Goal: Task Accomplishment & Management: Use online tool/utility

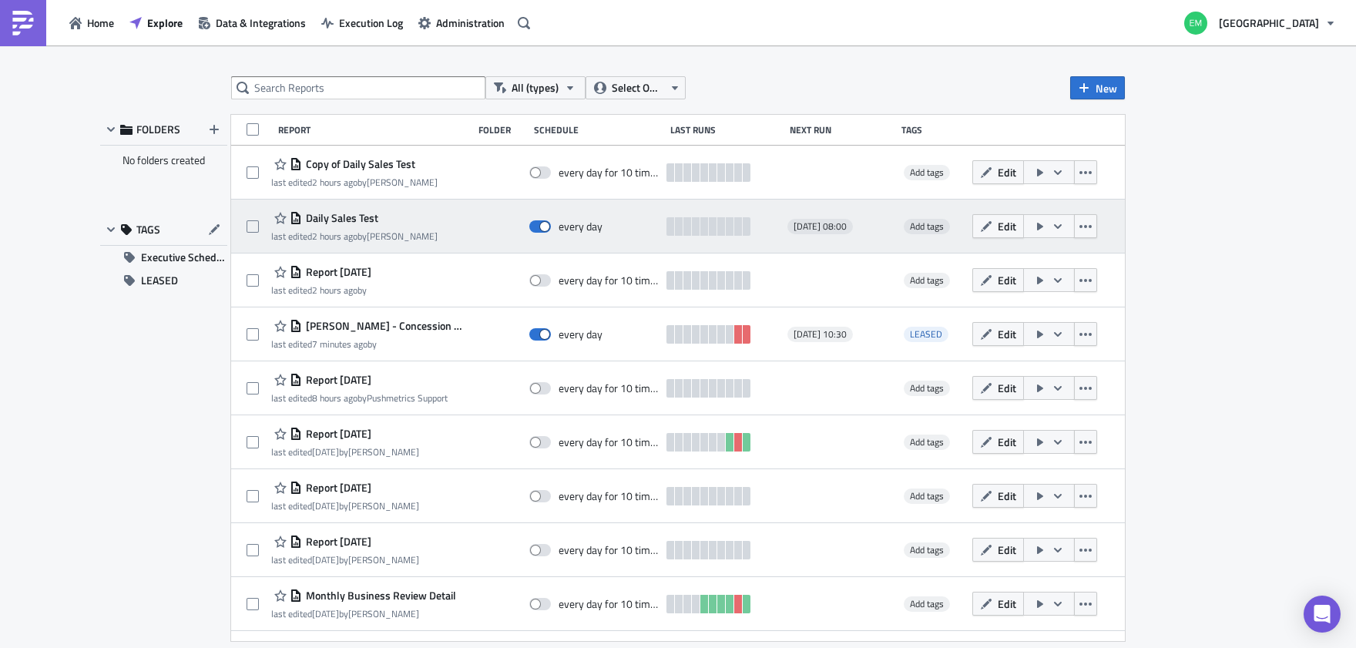
scroll to position [6, 0]
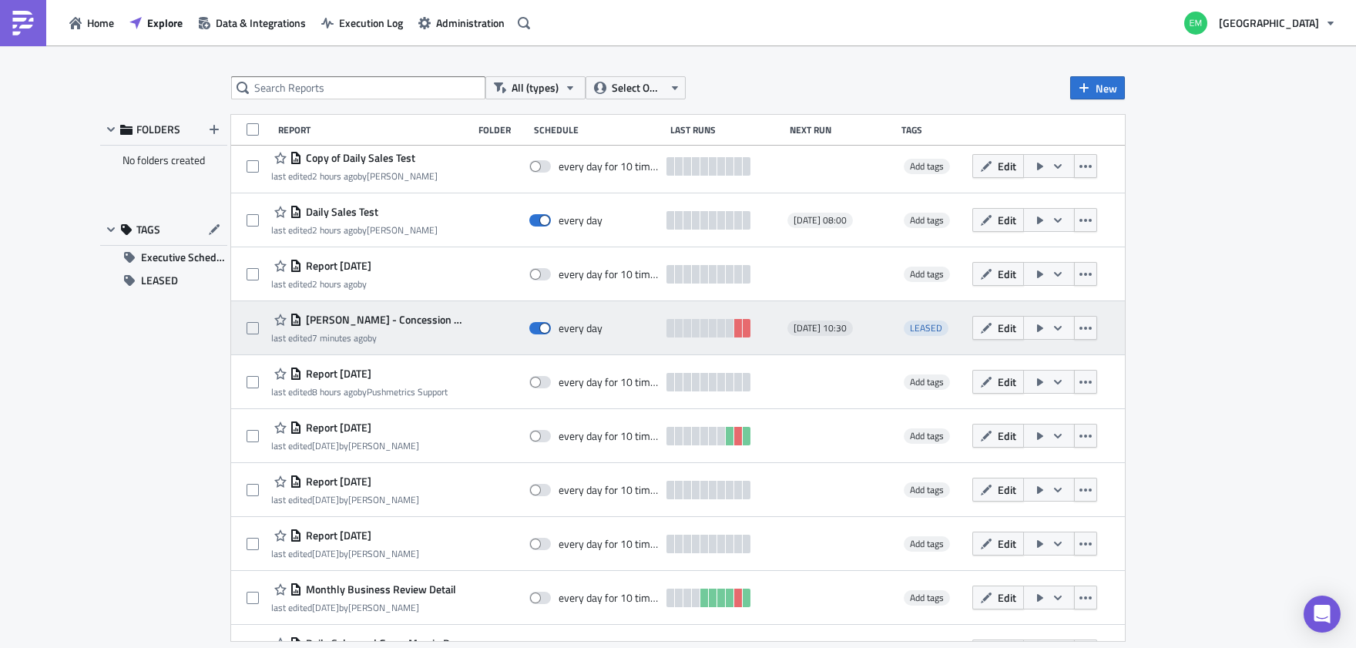
click at [423, 318] on span "[PERSON_NAME] - Concession Dashboard" at bounding box center [383, 320] width 163 height 14
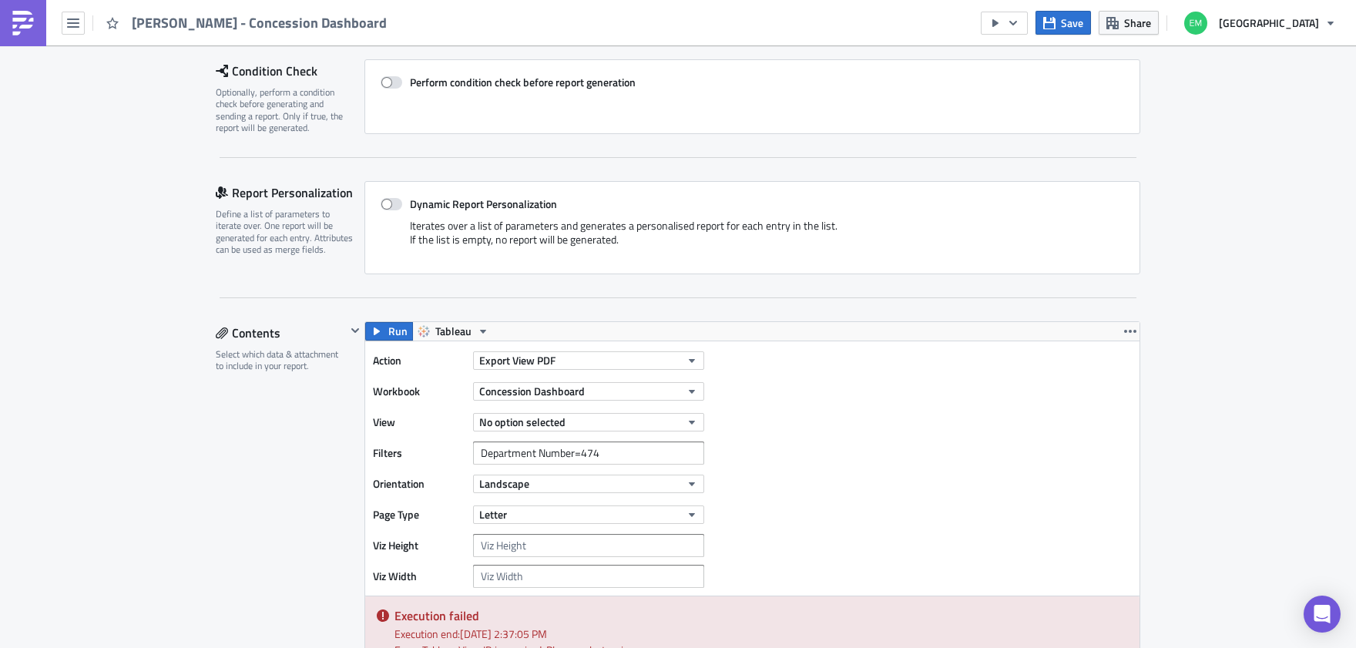
scroll to position [298, 0]
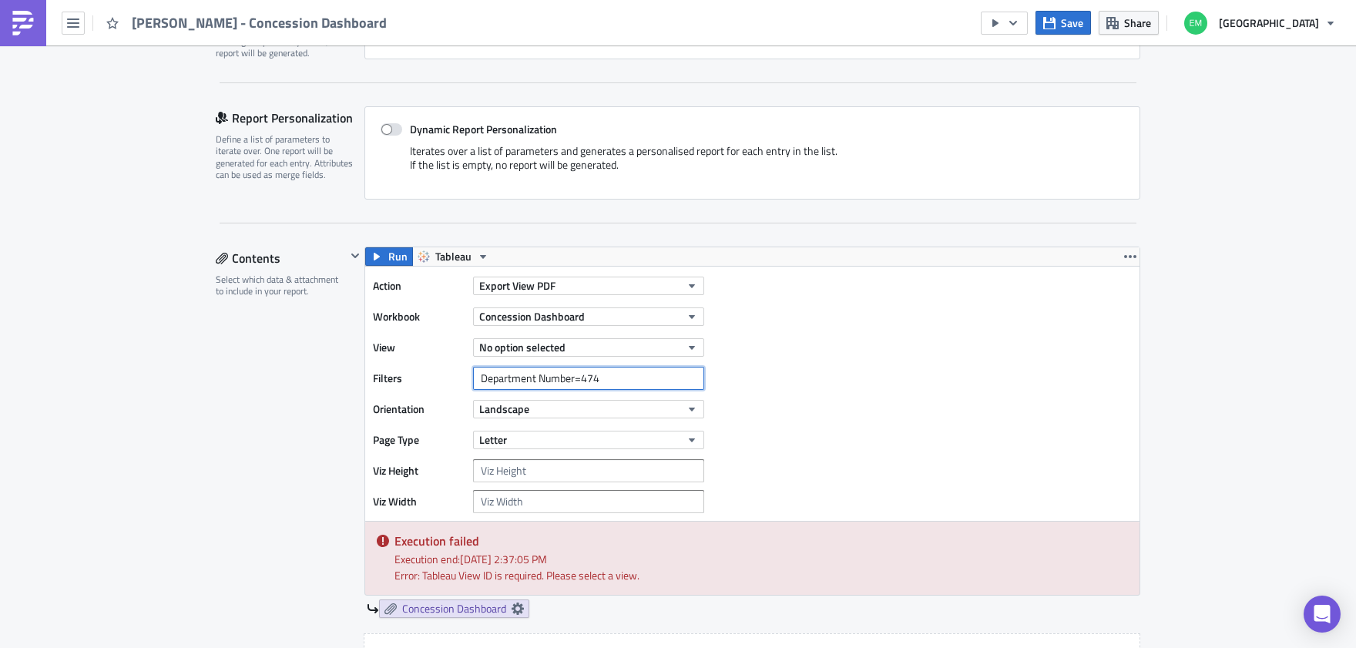
click at [603, 381] on input "Department Number=474" at bounding box center [588, 378] width 231 height 23
click at [550, 346] on span "No option selected" at bounding box center [522, 347] width 86 height 16
click at [547, 399] on div "Concessions by Store and Department" at bounding box center [564, 398] width 175 height 15
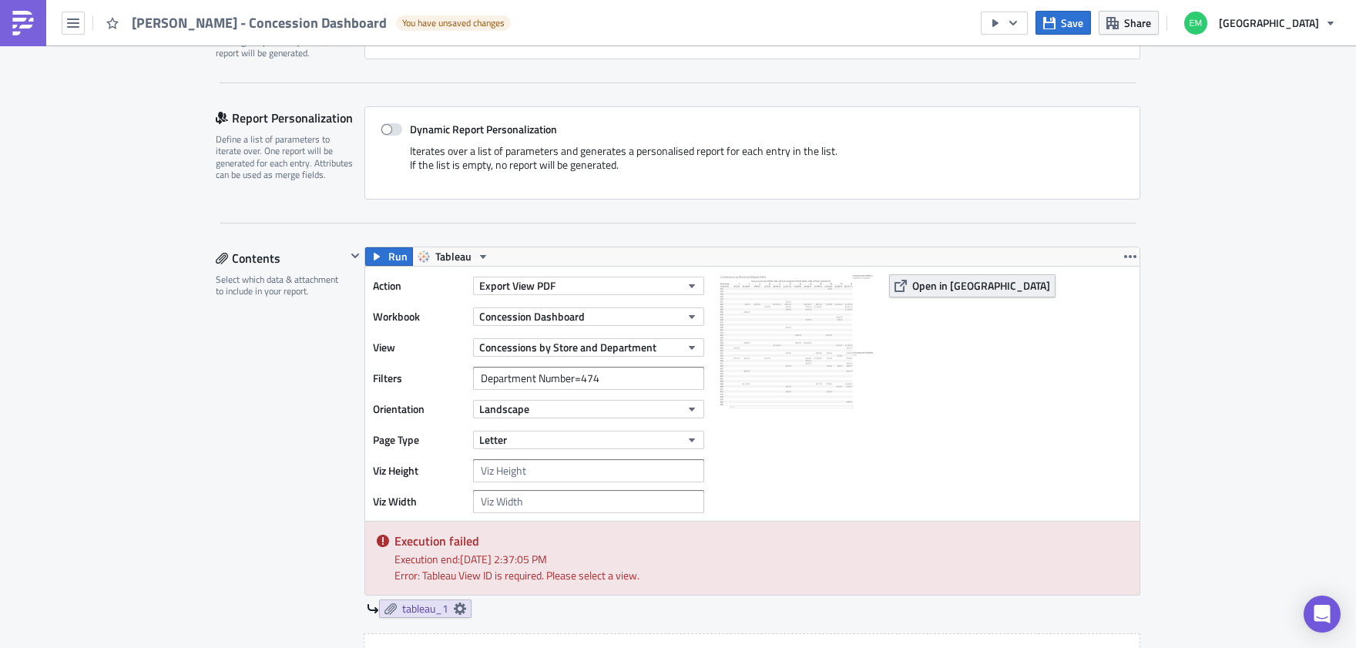
click at [941, 291] on span "Open in [GEOGRAPHIC_DATA]" at bounding box center [981, 285] width 138 height 16
click at [596, 569] on div "Error: Tableau View ID is required. Please select a view." at bounding box center [760, 575] width 733 height 16
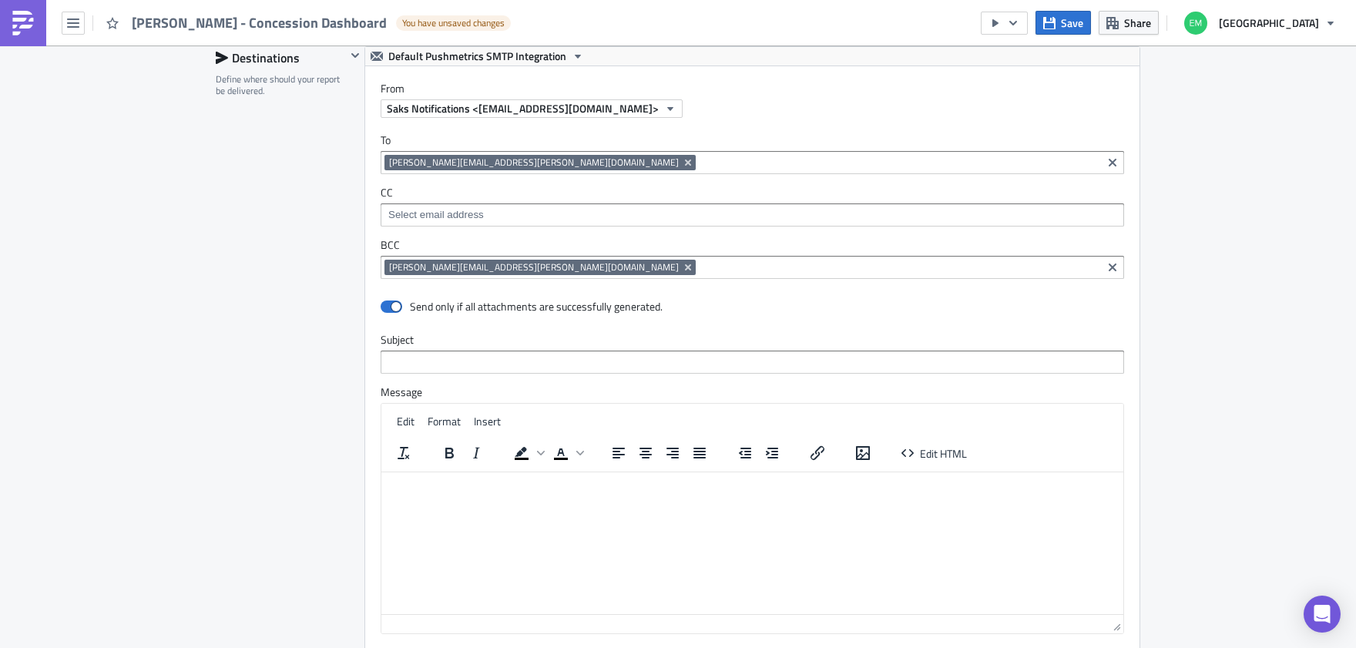
scroll to position [1119, 0]
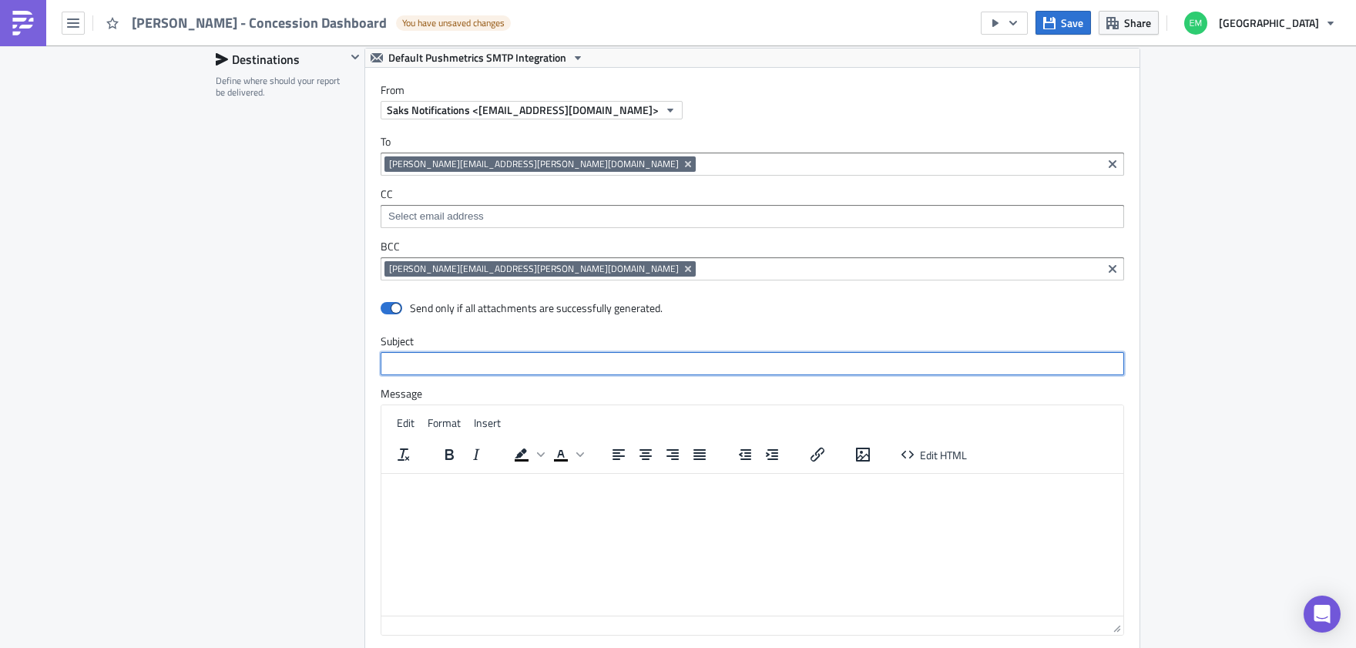
click at [475, 361] on input "text" at bounding box center [752, 363] width 743 height 23
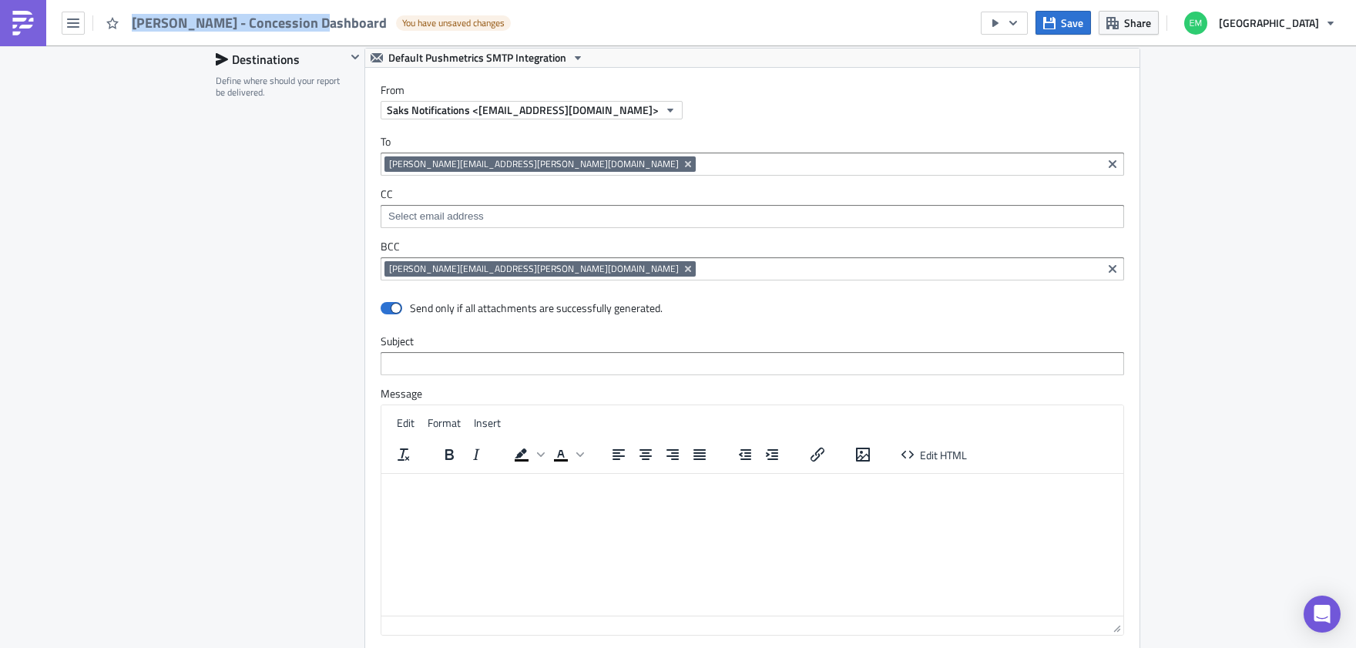
drag, startPoint x: 316, startPoint y: 24, endPoint x: 136, endPoint y: 18, distance: 180.4
click at [136, 18] on span "[PERSON_NAME] - Concession Dashboard" at bounding box center [260, 23] width 257 height 18
copy span "[PERSON_NAME] - Concession Dashboard"
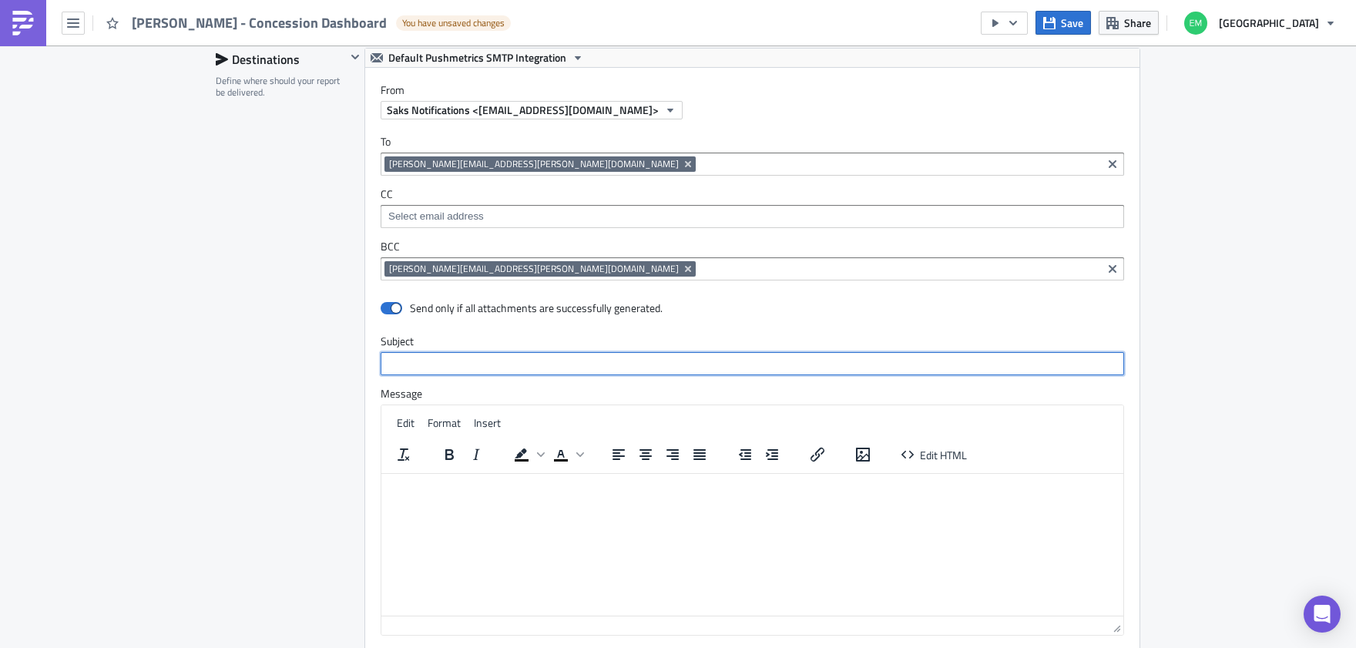
click at [423, 374] on input "text" at bounding box center [752, 363] width 743 height 23
paste input "[PERSON_NAME] - Concession Dashboard"
type input "[PERSON_NAME] - Concession Dashboard"
click at [477, 498] on html at bounding box center [752, 485] width 742 height 25
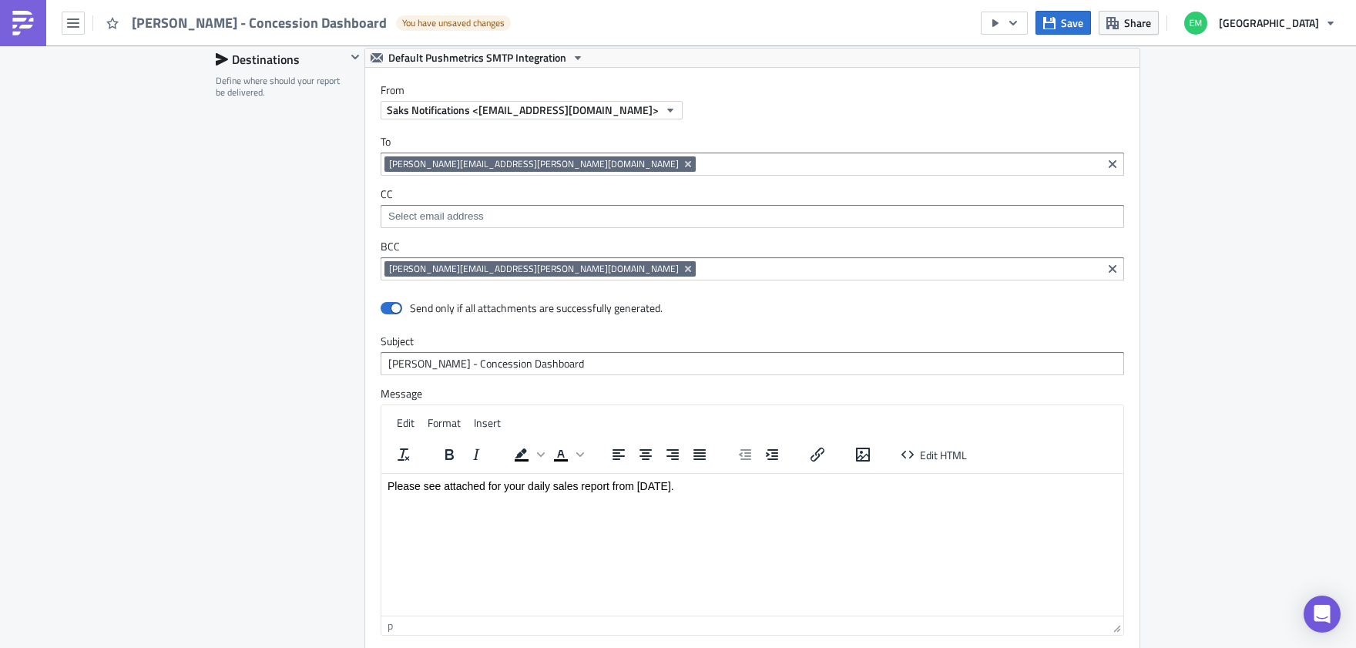
click at [514, 485] on p "Please see attached for your daily sales report from [DATE]." at bounding box center [751, 485] width 729 height 12
click at [513, 485] on p "Please see attached for your daily sales report from [DATE]." at bounding box center [751, 485] width 729 height 12
drag, startPoint x: 751, startPoint y: 486, endPoint x: 641, endPoint y: 484, distance: 110.2
click at [641, 484] on p "Please see attached for yesterdays daily sales report from [DATE]." at bounding box center [751, 485] width 729 height 12
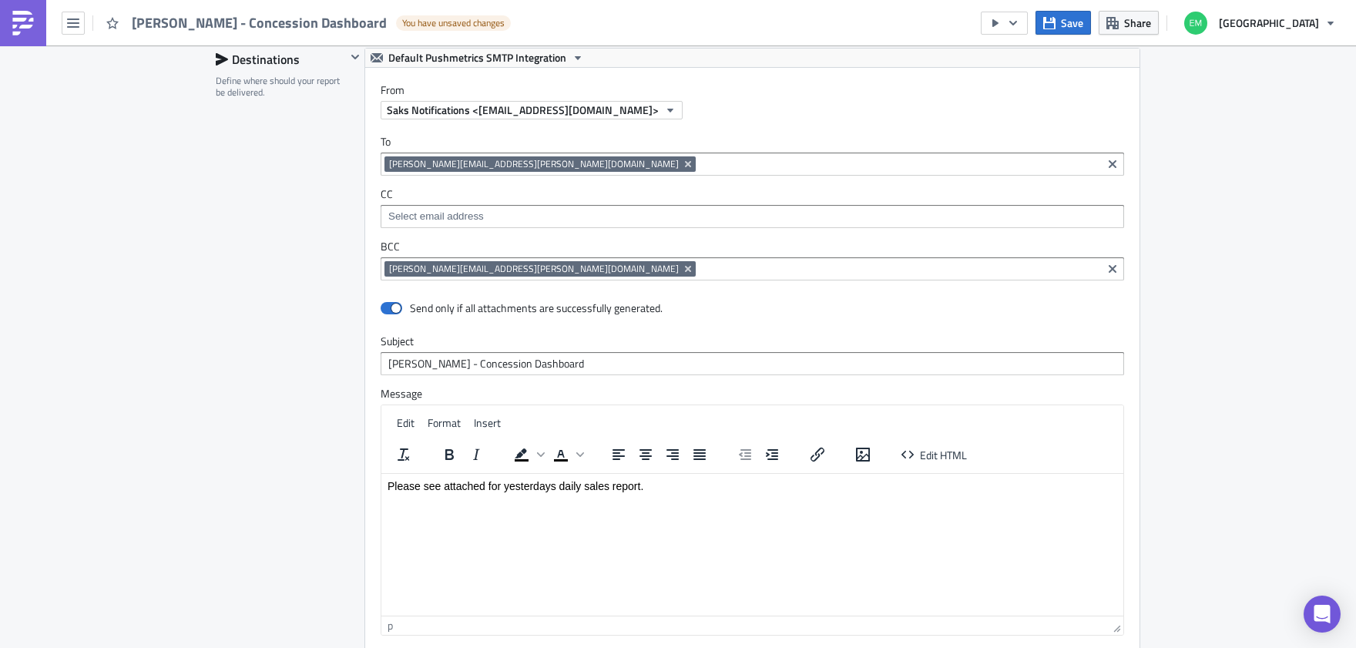
scroll to position [1481, 0]
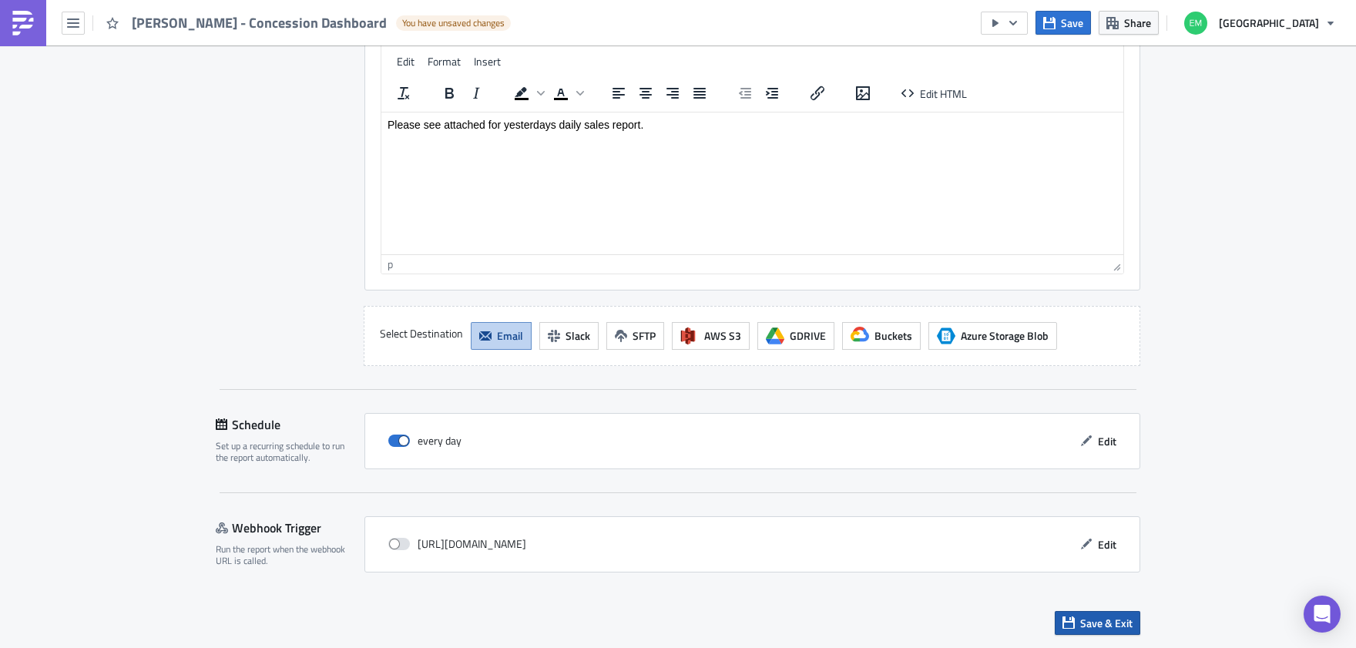
click at [1089, 617] on span "Save & Exit" at bounding box center [1106, 623] width 52 height 16
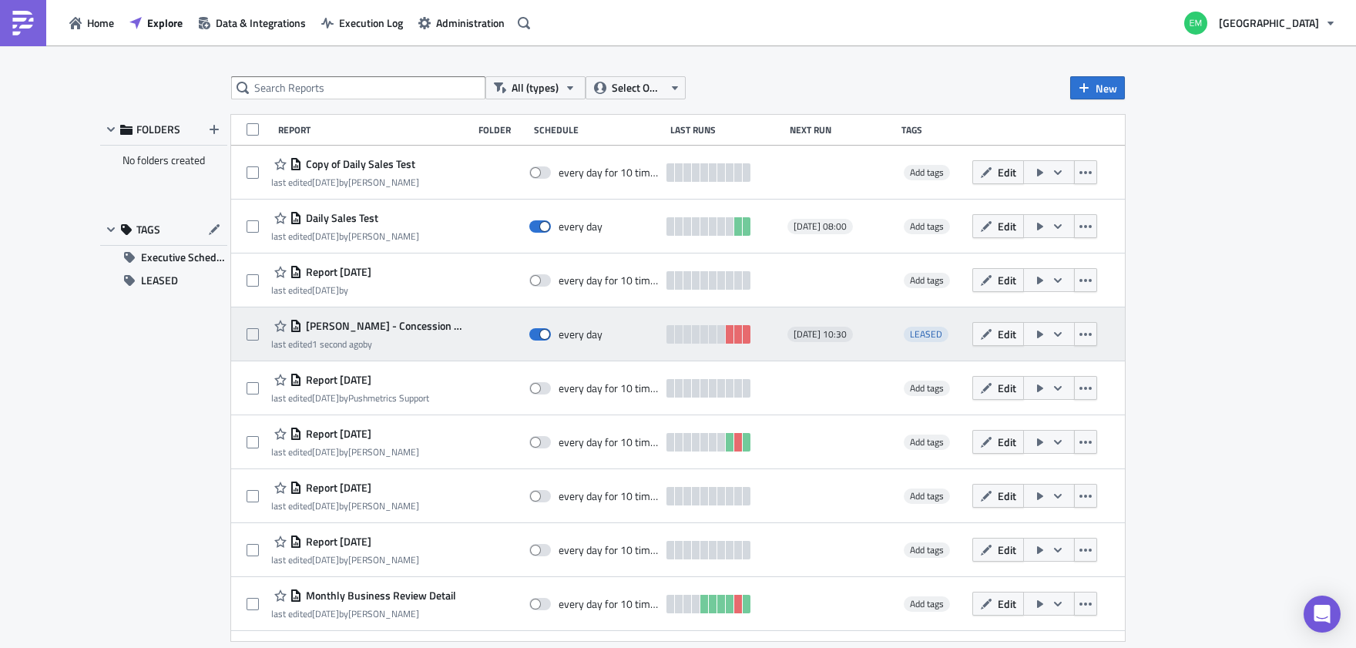
click at [1037, 334] on icon "button" at bounding box center [1040, 334] width 6 height 8
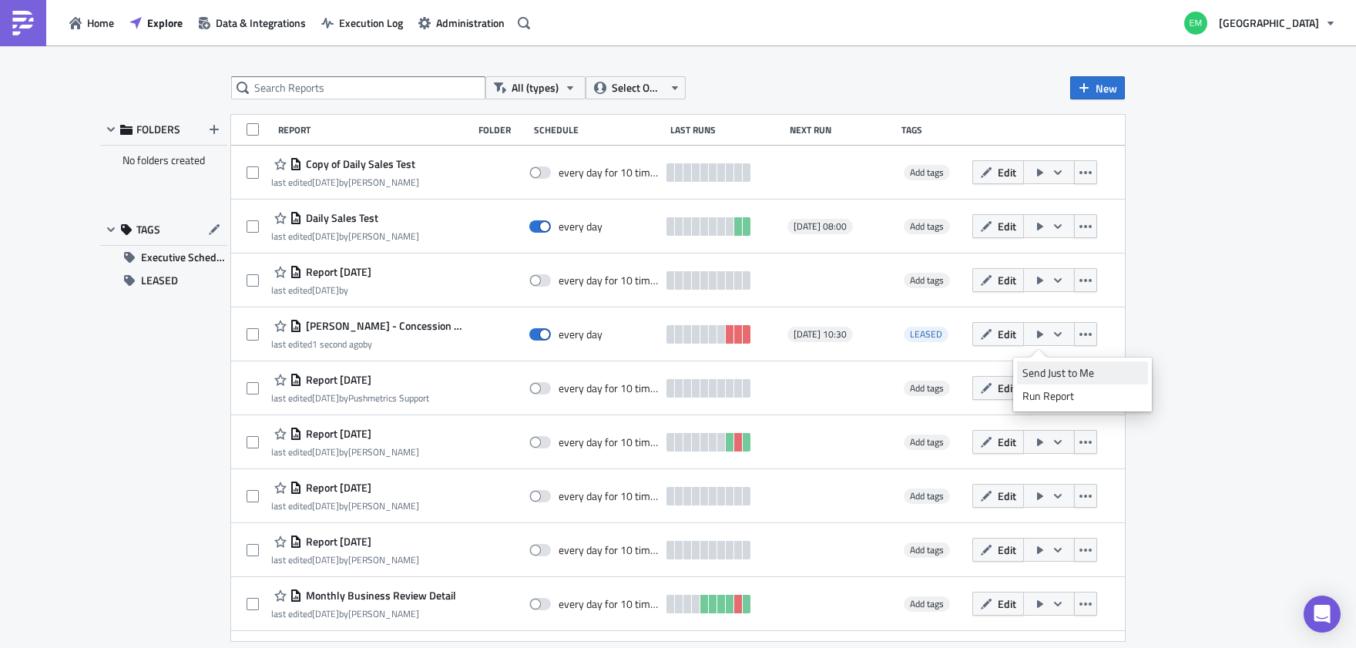
click at [1045, 372] on div "Send Just to Me" at bounding box center [1082, 372] width 120 height 15
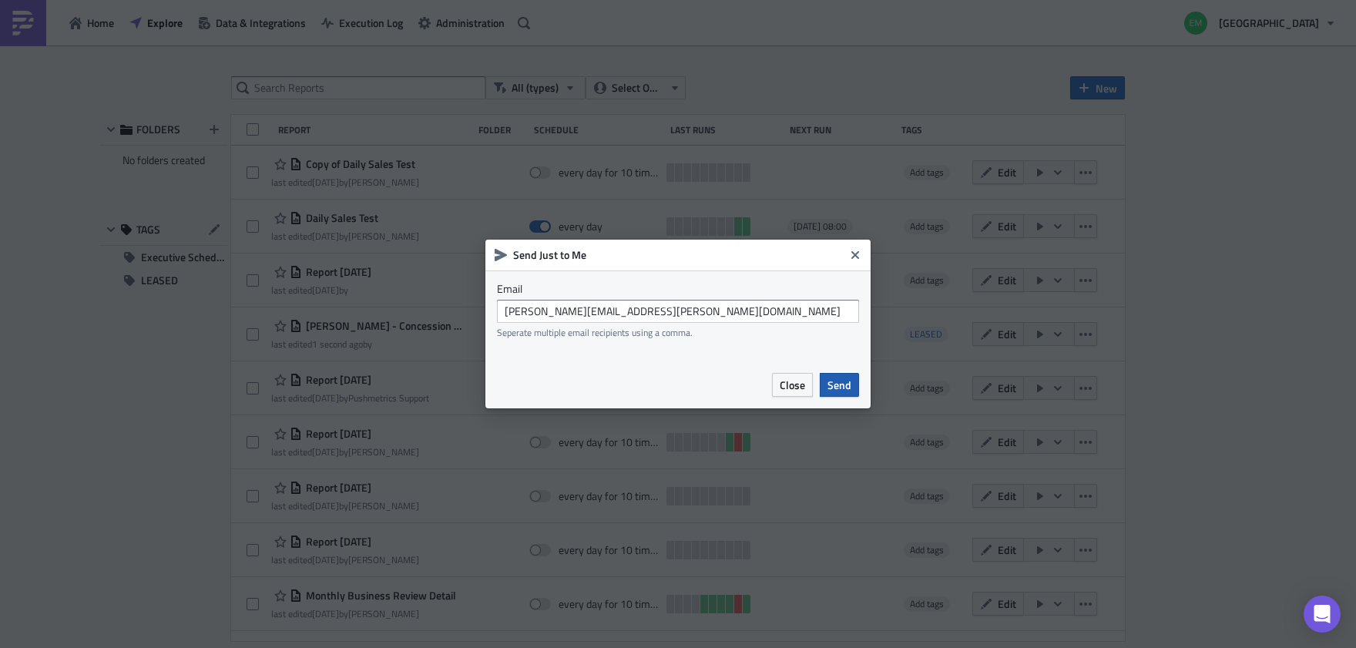
click at [856, 382] on button "Send" at bounding box center [839, 385] width 39 height 24
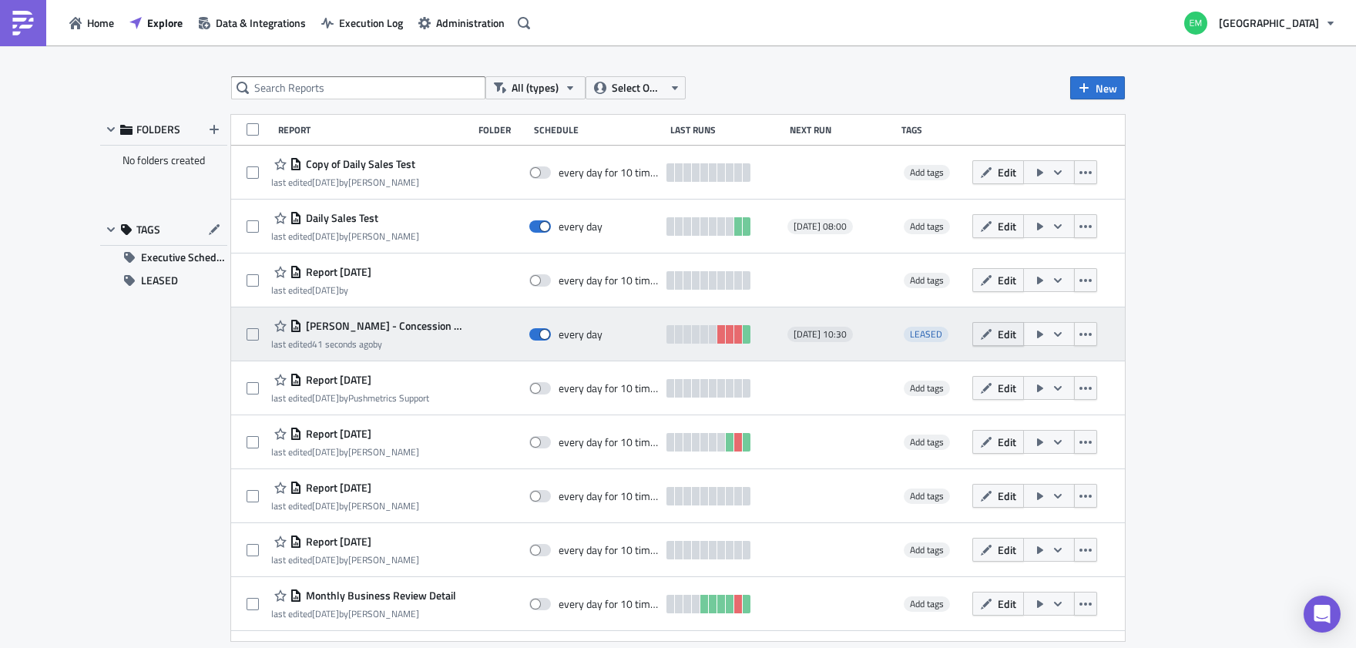
click at [998, 333] on span "Edit" at bounding box center [1007, 334] width 18 height 16
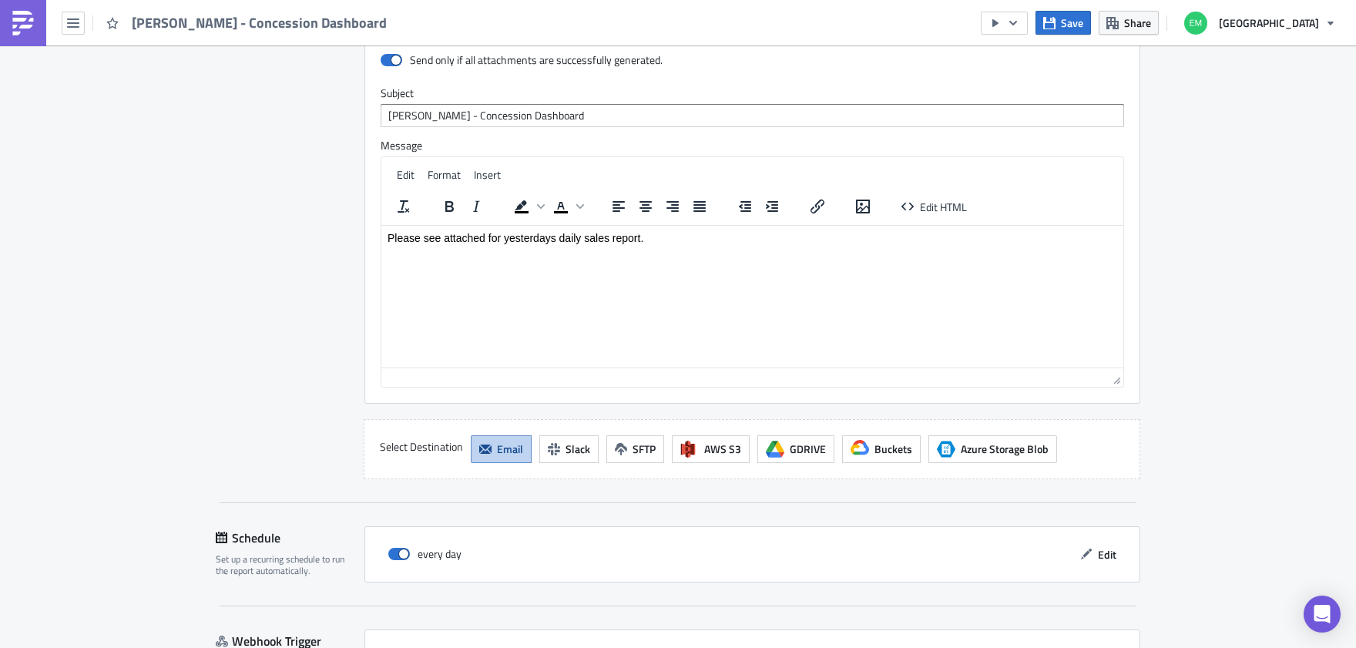
scroll to position [1480, 0]
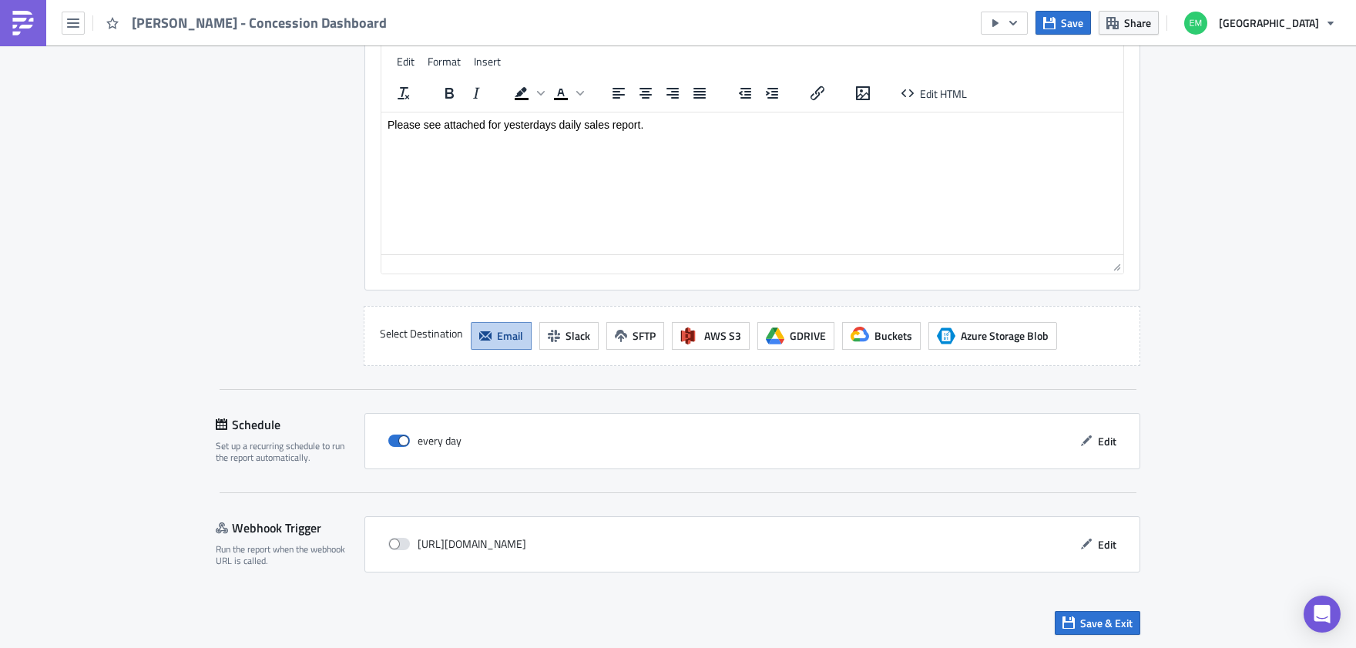
click at [1064, 443] on div "every day Edit" at bounding box center [752, 441] width 743 height 24
click at [1082, 436] on icon "button" at bounding box center [1086, 440] width 12 height 12
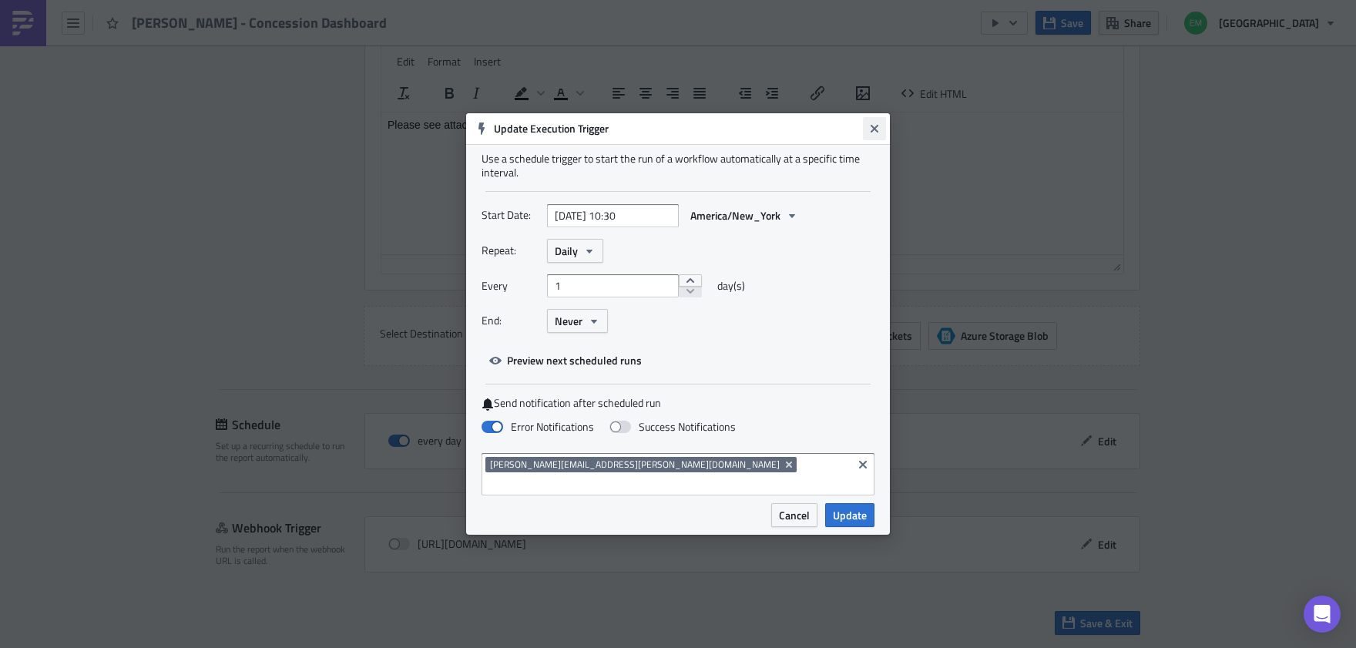
click at [878, 135] on icon "Close" at bounding box center [874, 128] width 12 height 12
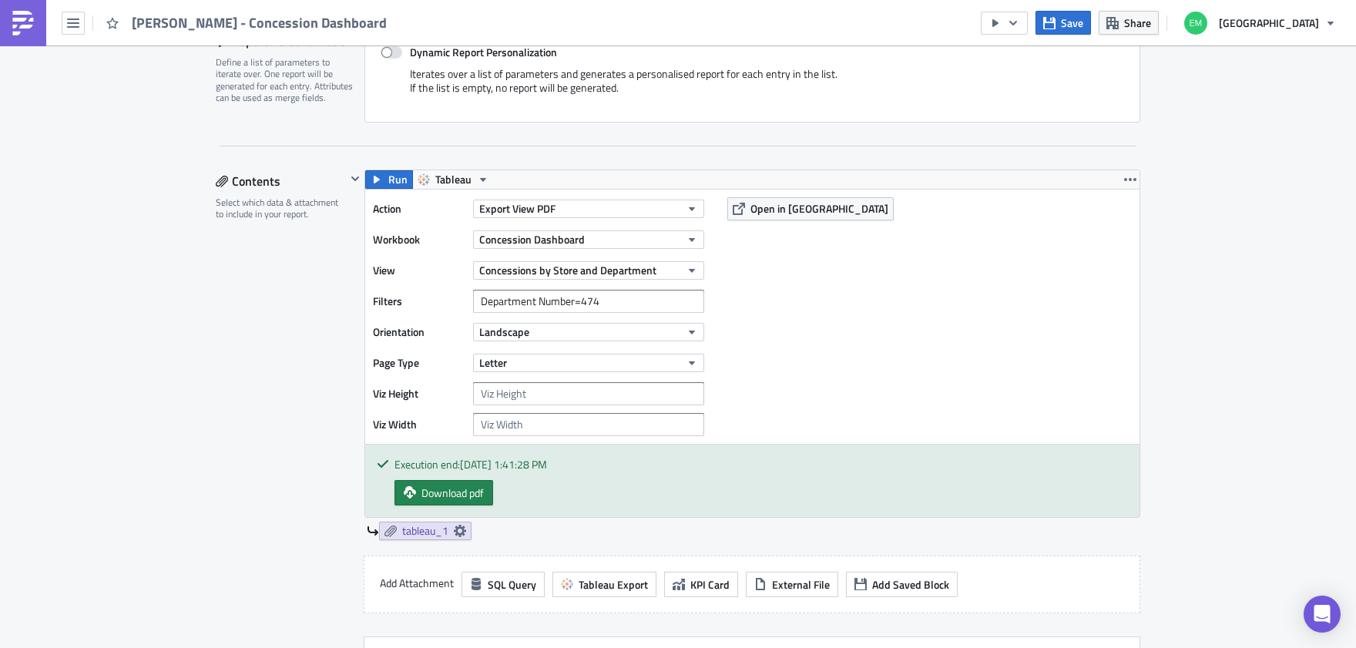
scroll to position [0, 0]
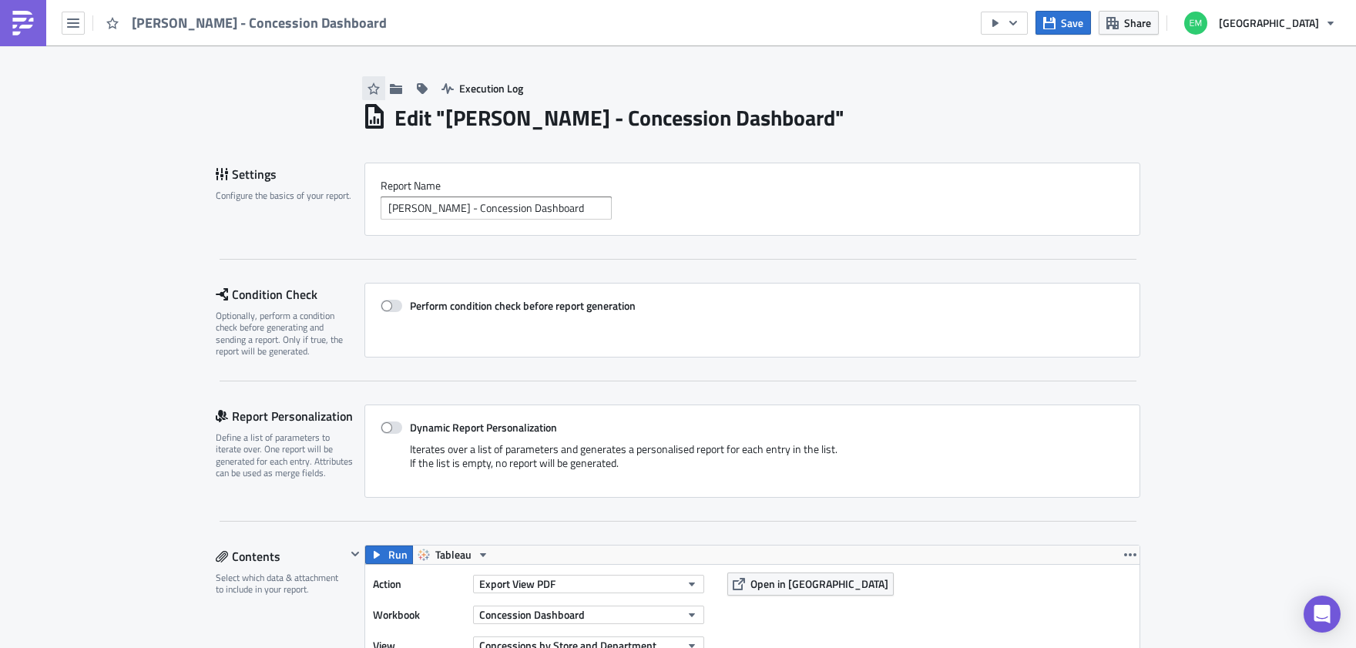
click at [367, 90] on icon "button" at bounding box center [373, 88] width 12 height 12
click at [1019, 29] on icon "button" at bounding box center [1013, 23] width 12 height 12
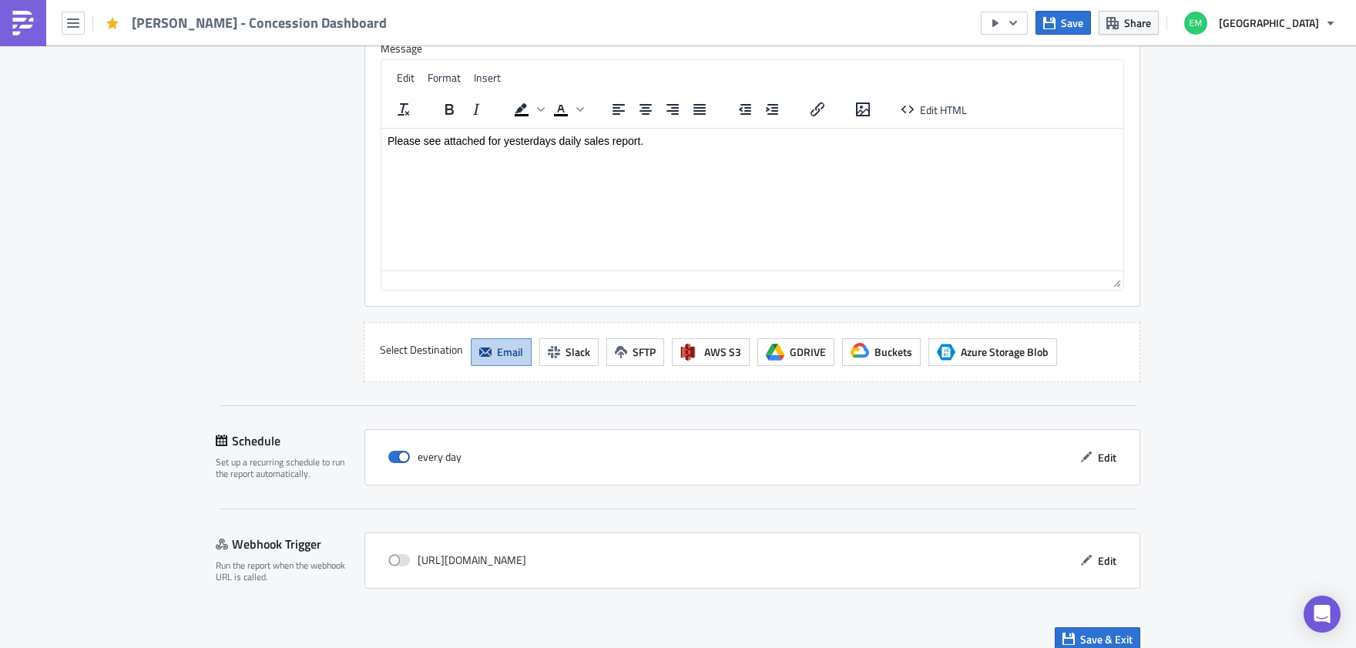
scroll to position [1480, 0]
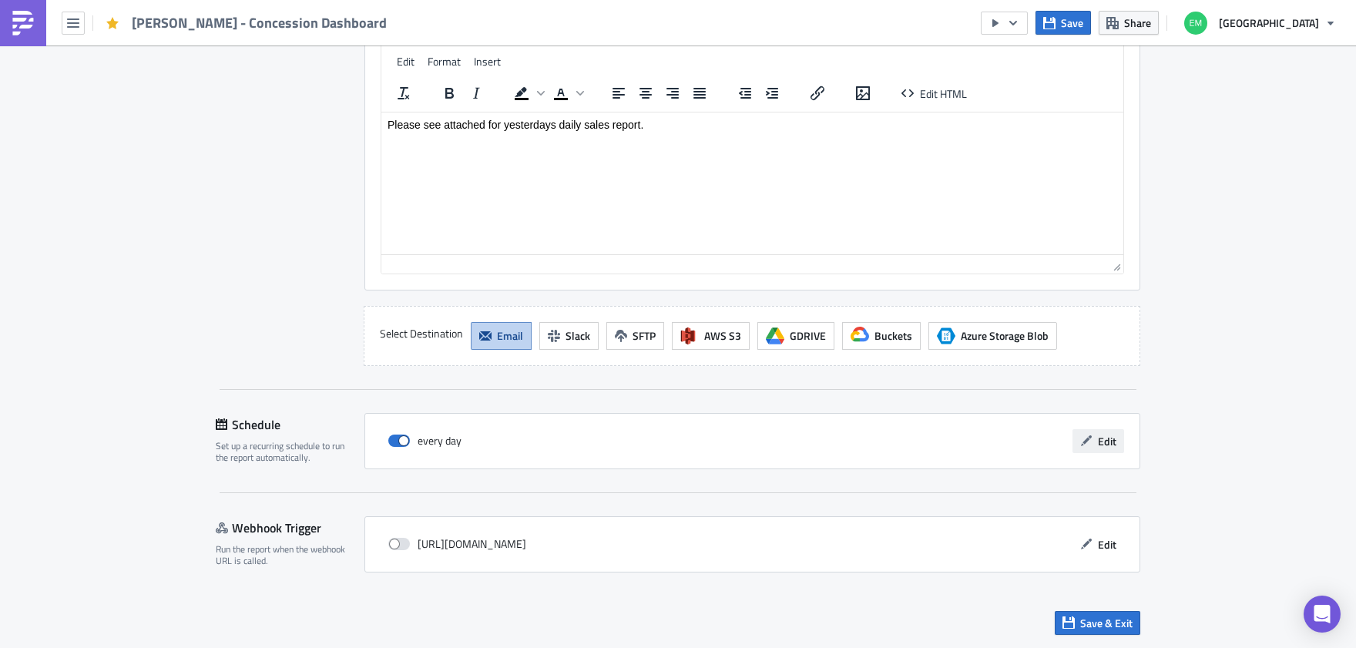
click at [1098, 444] on span "Edit" at bounding box center [1107, 441] width 18 height 16
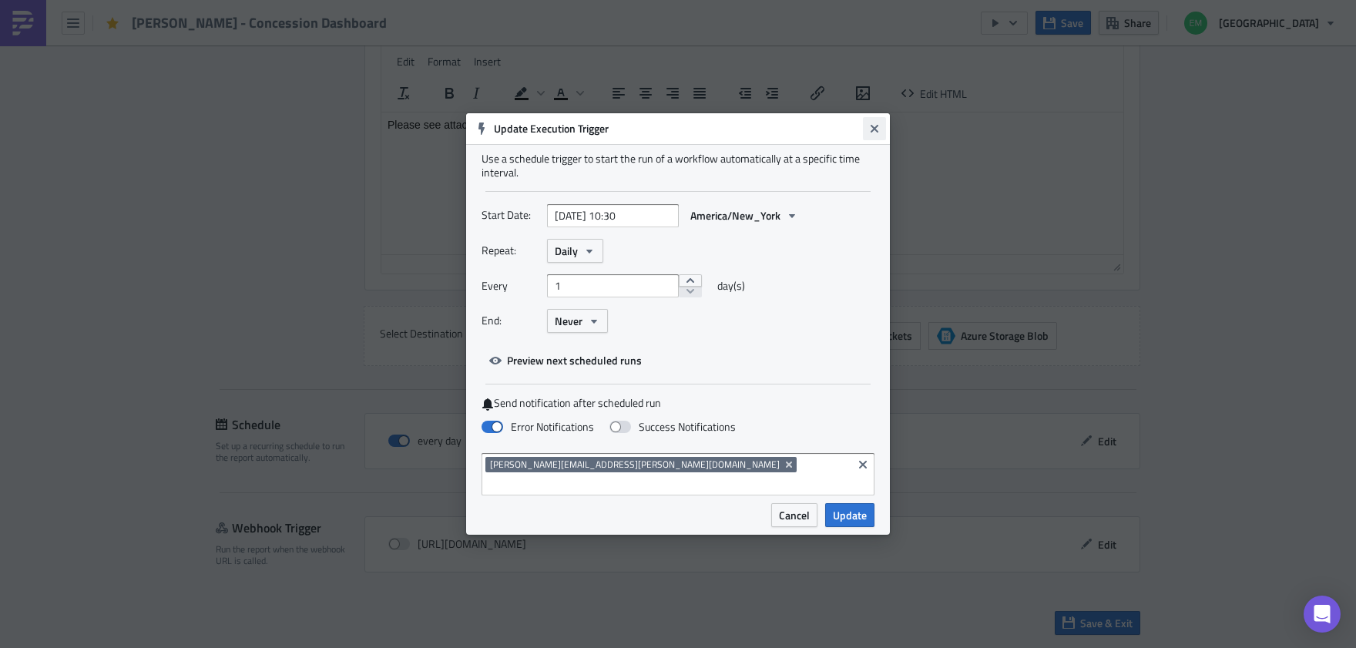
click at [876, 140] on button "Close" at bounding box center [874, 128] width 23 height 23
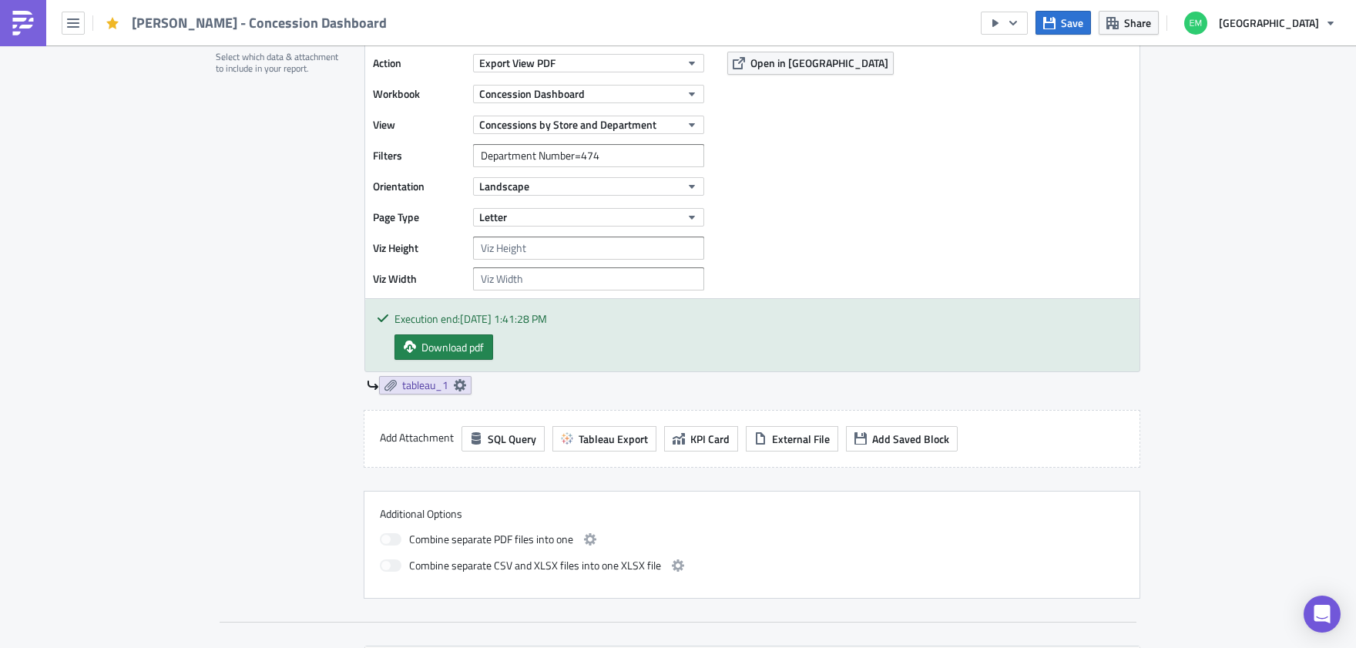
scroll to position [496, 0]
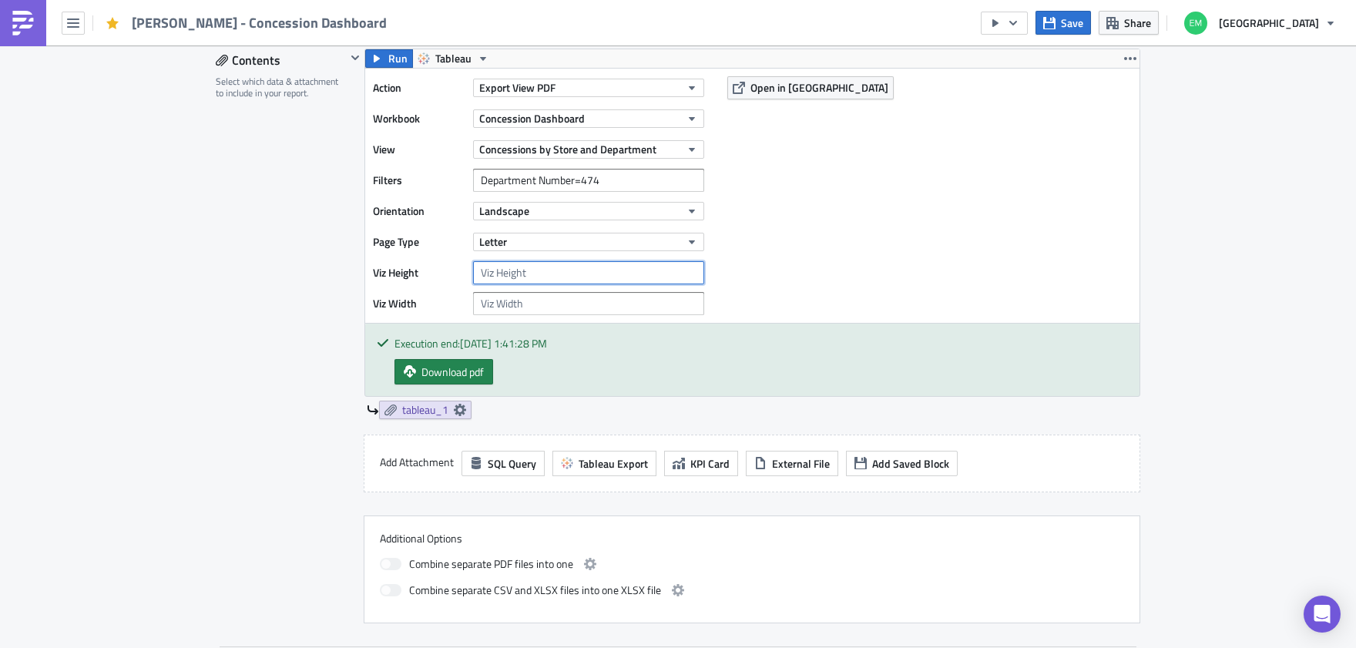
click at [498, 270] on input "number" at bounding box center [588, 272] width 231 height 23
click at [679, 269] on input "1" at bounding box center [588, 272] width 231 height 23
click at [685, 279] on input "1" at bounding box center [588, 272] width 231 height 23
click at [686, 280] on input "1" at bounding box center [588, 272] width 231 height 23
click at [473, 279] on input "1" at bounding box center [588, 272] width 231 height 23
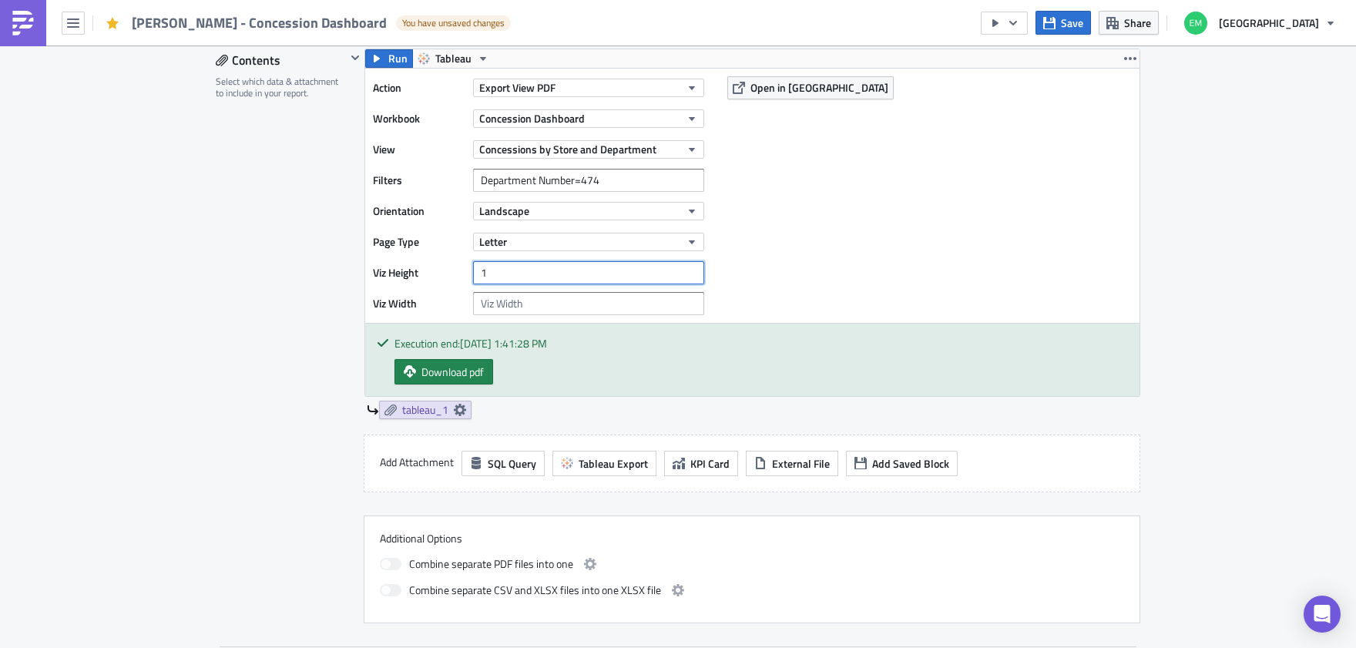
drag, startPoint x: 497, startPoint y: 279, endPoint x: 411, endPoint y: 280, distance: 86.3
click at [411, 280] on div "Viz Height 1" at bounding box center [542, 272] width 339 height 23
type input "0"
click at [839, 240] on div "Action Export View PDF Workbook Concession Dashboard View Concessions by Store …" at bounding box center [752, 196] width 774 height 254
click at [551, 270] on input "0" at bounding box center [588, 272] width 231 height 23
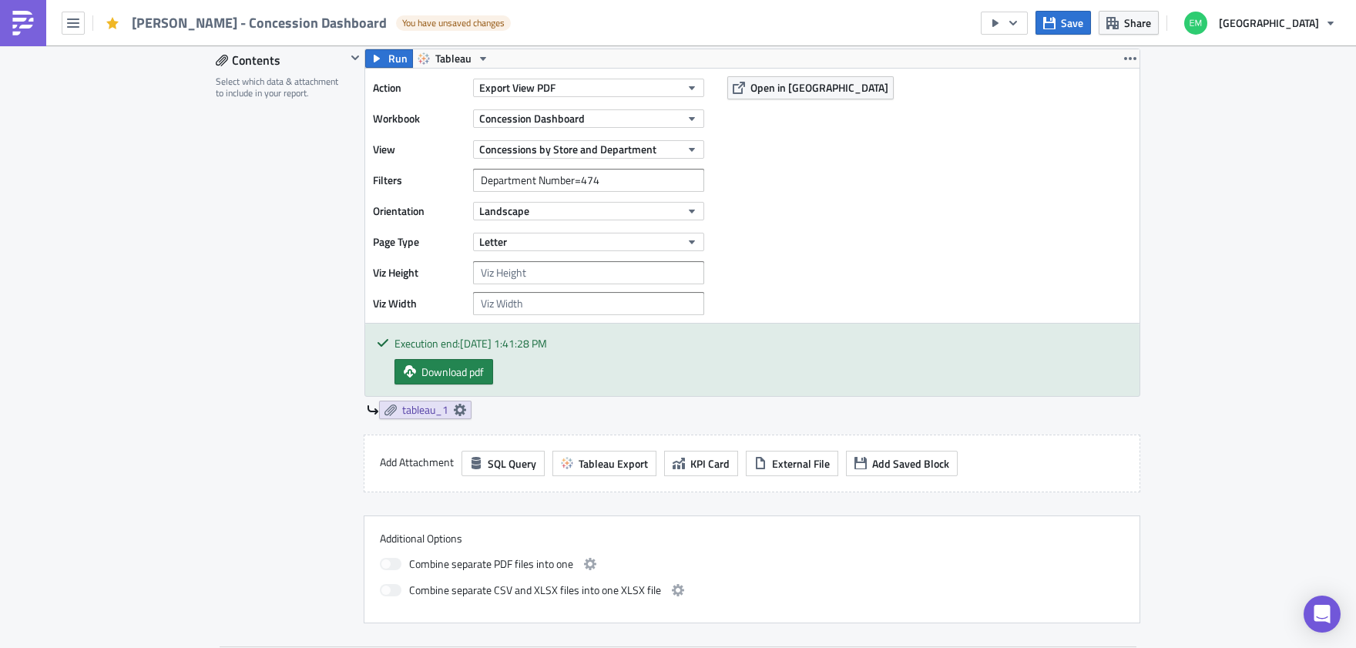
drag, startPoint x: 802, startPoint y: 186, endPoint x: 780, endPoint y: 200, distance: 25.9
click at [802, 187] on div "Action Export View PDF Workbook Concession Dashboard View Concessions by Store …" at bounding box center [752, 196] width 774 height 254
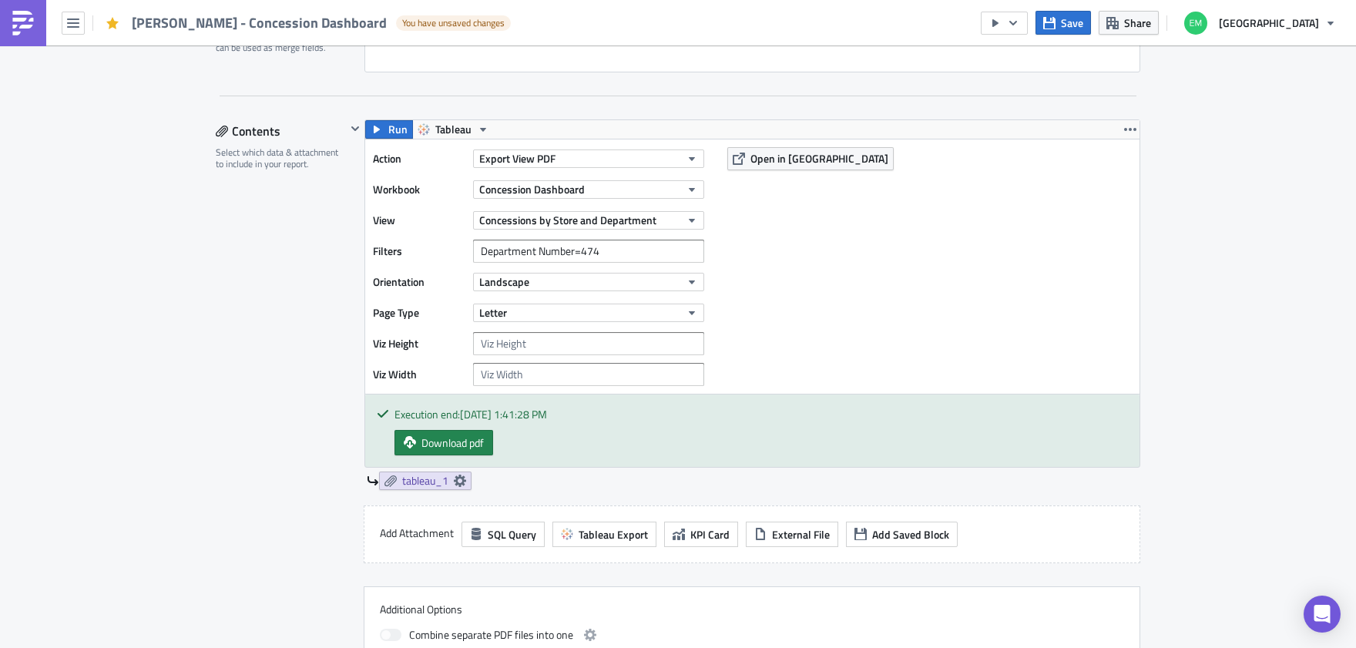
scroll to position [361, 0]
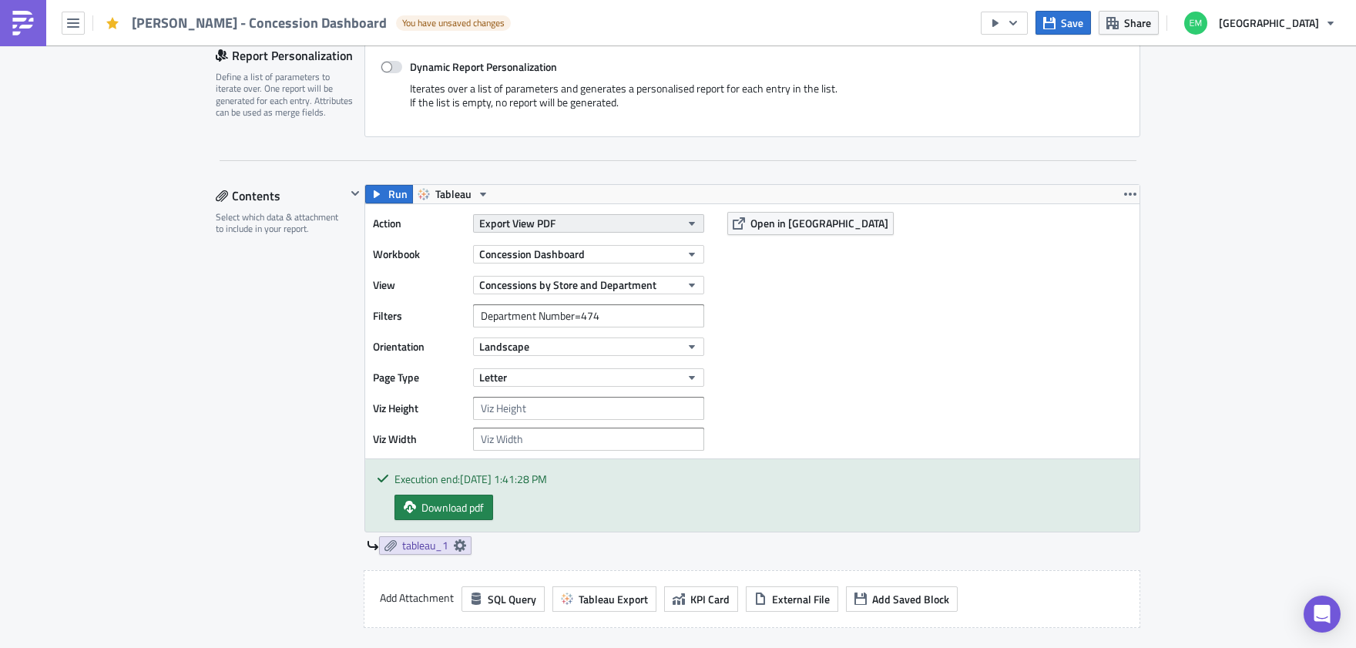
click at [594, 229] on button "Export View PDF" at bounding box center [588, 223] width 231 height 18
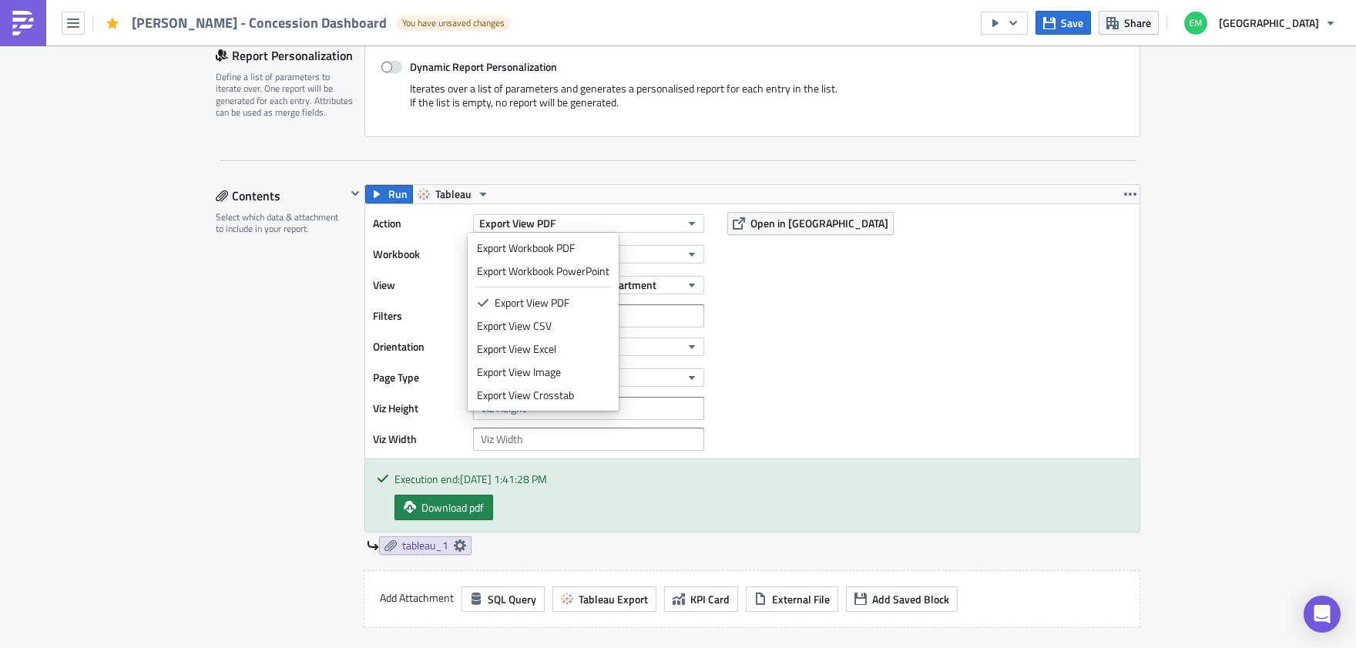
click at [852, 337] on div "Action Export View PDF Workbook Concession Dashboard View Concessions by Store …" at bounding box center [752, 331] width 774 height 254
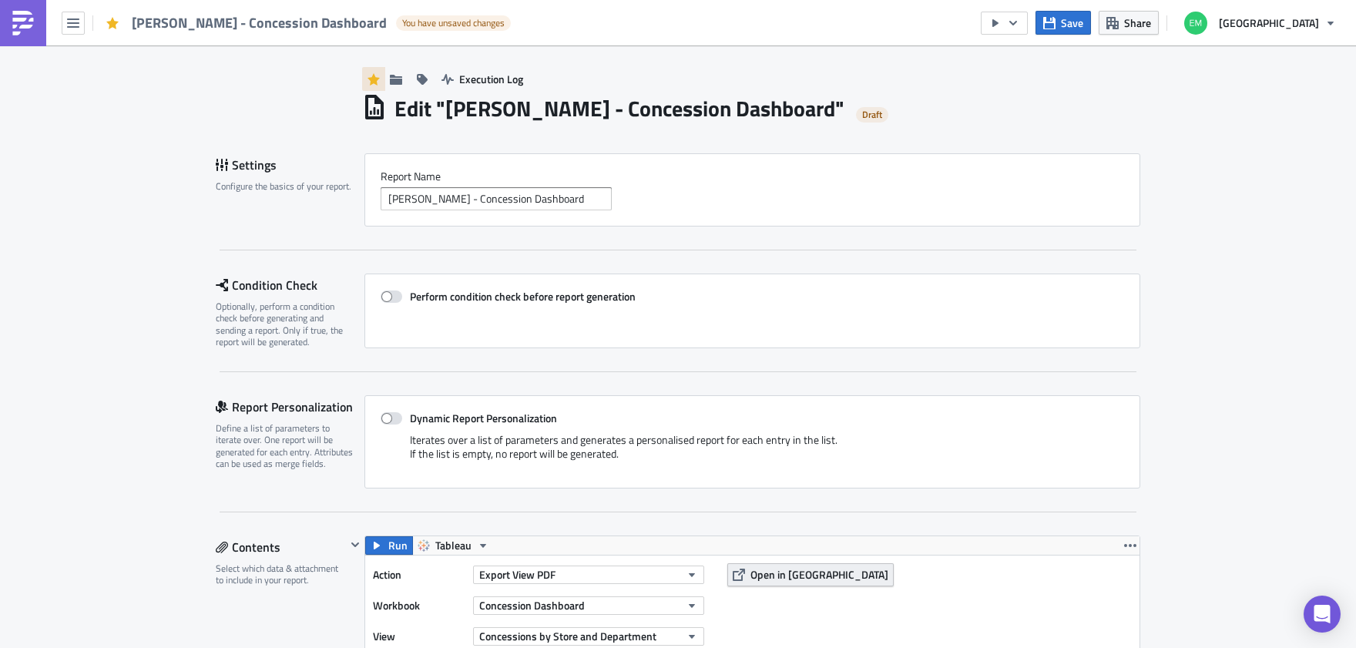
scroll to position [0, 0]
